Goal: Task Accomplishment & Management: Complete application form

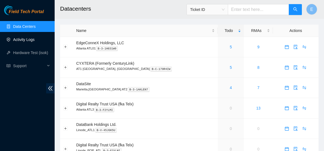
scroll to position [3, 0]
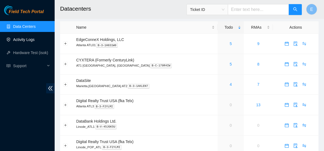
click at [35, 39] on link "Activity Logs" at bounding box center [24, 39] width 22 height 4
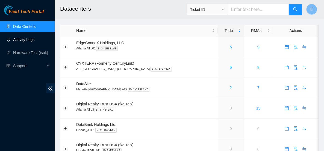
click at [29, 39] on link "Activity Logs" at bounding box center [24, 39] width 22 height 4
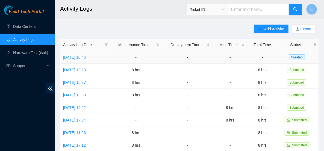
click at [85, 58] on link "[DATE] 10:46" at bounding box center [74, 57] width 23 height 4
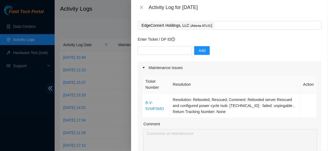
scroll to position [26, 0]
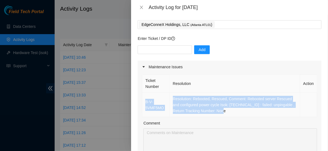
drag, startPoint x: 144, startPoint y: 104, endPoint x: 229, endPoint y: 112, distance: 85.3
click at [229, 112] on tr "B-V-5VMF5MO Resolution: Rebooted, Rescued, Comment: Rebooted server Rescued and…" at bounding box center [229, 105] width 175 height 24
copy tr "B-V-5VMF5MO Resolution: Rebooted, Rescued, Comment: Rebooted server Rescued and…"
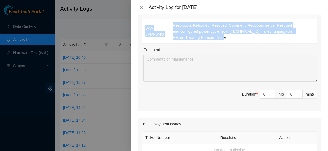
scroll to position [98, 0]
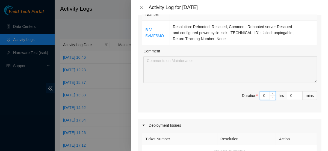
click at [263, 94] on input "0" at bounding box center [267, 95] width 15 height 8
type input "5"
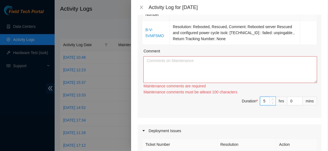
type input "0"
type input "4"
click at [233, 104] on span "Duration * 4 hrs 0 mins" at bounding box center [229, 104] width 175 height 15
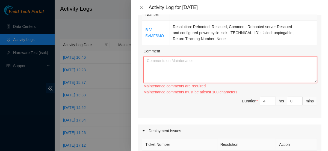
click at [199, 67] on textarea "Comment" at bounding box center [230, 69] width 174 height 27
paste textarea "B-V-5VMF5MO Resolution: Rebooted, Rescued, Comment: Rebooted server Rescued and…"
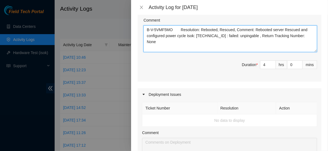
scroll to position [165, 0]
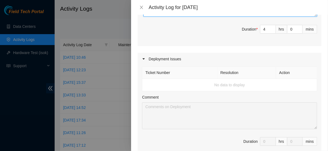
type textarea "B-V-5VMF5MO Resolution: Rebooted, Rescued, Comment: Rebooted server Rescued and…"
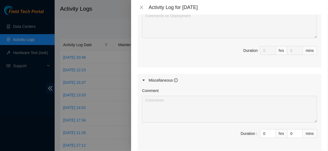
scroll to position [313, 0]
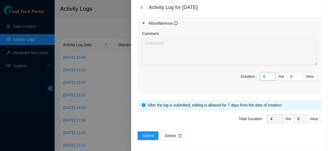
click at [261, 74] on input "0" at bounding box center [267, 76] width 15 height 8
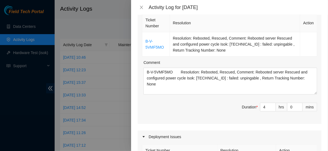
scroll to position [86, 0]
click at [265, 105] on input "4" at bounding box center [267, 107] width 15 height 8
type input "8"
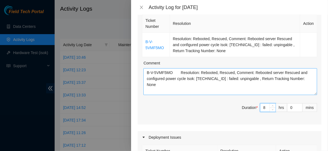
type input "8"
click at [312, 79] on textarea "B-V-5VMF5MO Resolution: Rebooted, Rescued, Comment: Rebooted server Rescued and…" at bounding box center [230, 81] width 174 height 27
paste textarea "B-V-5VMF5MO Resolution: Rebooted, Rescued, Comment: Rebooted server Rescued and…"
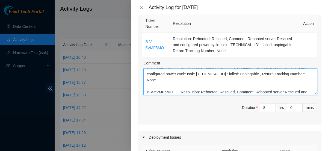
scroll to position [5, 0]
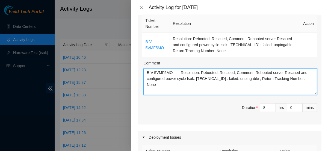
paste textarea "what gone done [DATE]: - installed server -added labels to the front and back -…"
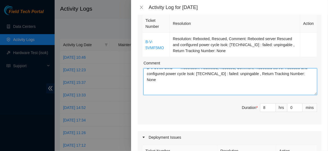
scroll to position [28, 0]
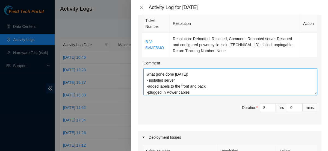
click at [200, 78] on textarea "B-V-5VMF5MO Resolution: Rebooted, Rescued, Comment: Rebooted server Rescued and…" at bounding box center [230, 81] width 174 height 27
click at [188, 73] on textarea "B-V-5VMF5MO Resolution: Rebooted, Rescued, Comment: Rebooted server Rescued and…" at bounding box center [230, 81] width 174 height 27
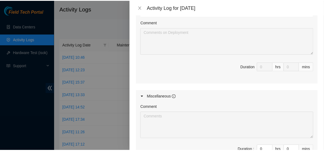
scroll to position [313, 0]
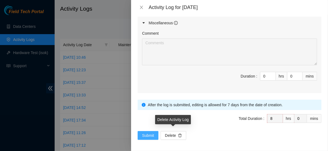
type textarea "B-V-5VMF5MO Resolution: Rebooted, Rescued, Comment: Rebooted server Rescued and…"
click at [146, 135] on span "Submit" at bounding box center [148, 135] width 12 height 6
